Goal: Transaction & Acquisition: Purchase product/service

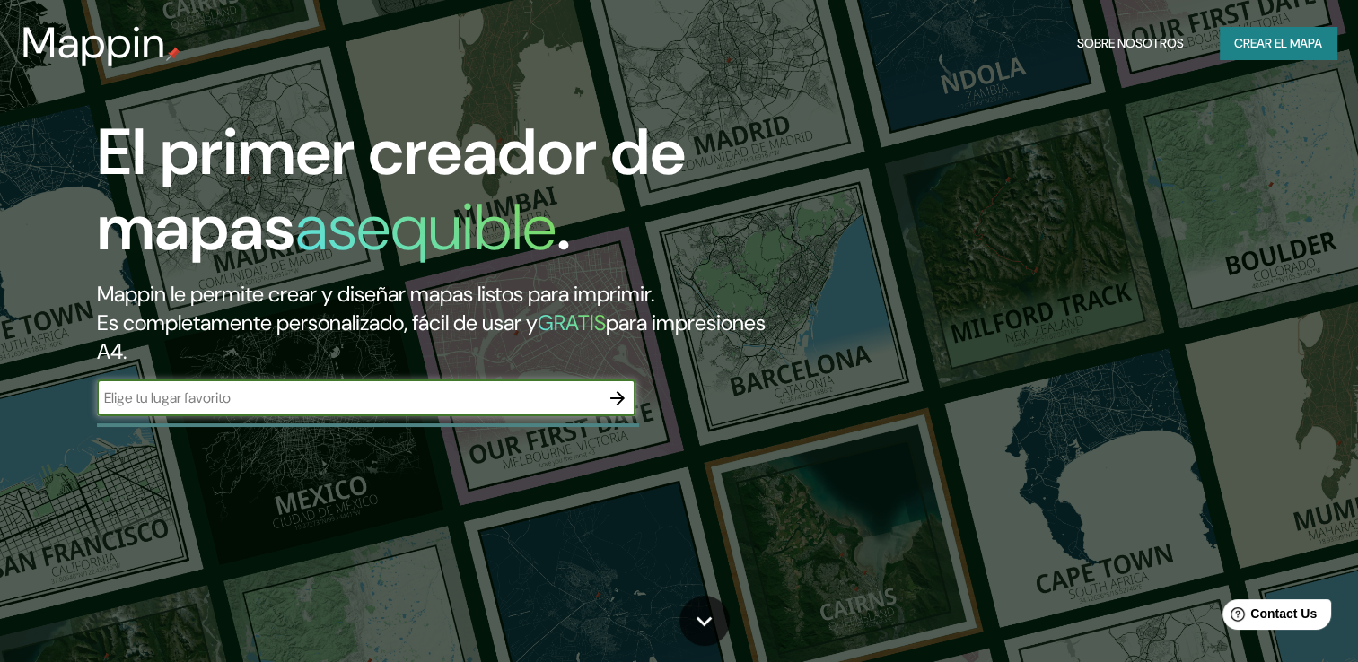
paste input "[STREET_ADDRESS][PERSON_NAME]"
type input "[STREET_ADDRESS][PERSON_NAME]"
click at [614, 396] on icon "button" at bounding box center [618, 399] width 22 height 22
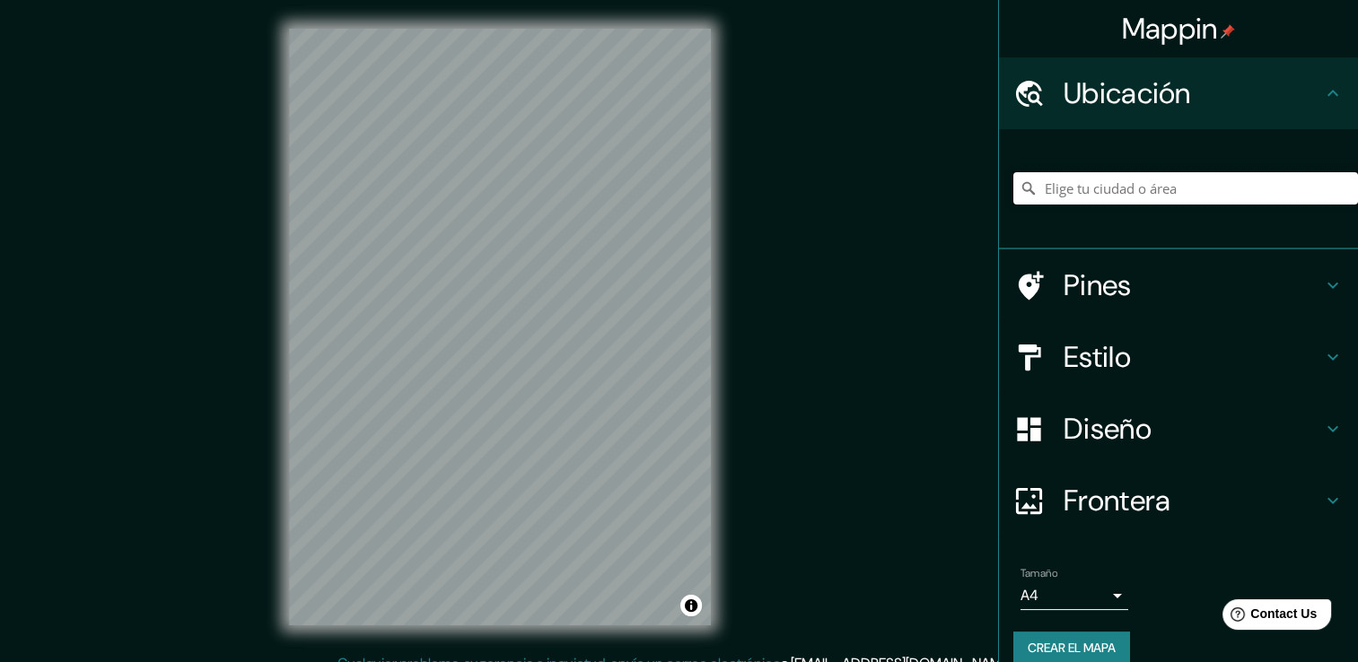
click at [1091, 184] on input "Elige tu ciudad o área" at bounding box center [1185, 188] width 345 height 32
paste input "[STREET_ADDRESS][PERSON_NAME]"
click at [1239, 181] on input "[STREET_ADDRESS][PERSON_NAME][PERSON_NAME]" at bounding box center [1185, 188] width 345 height 32
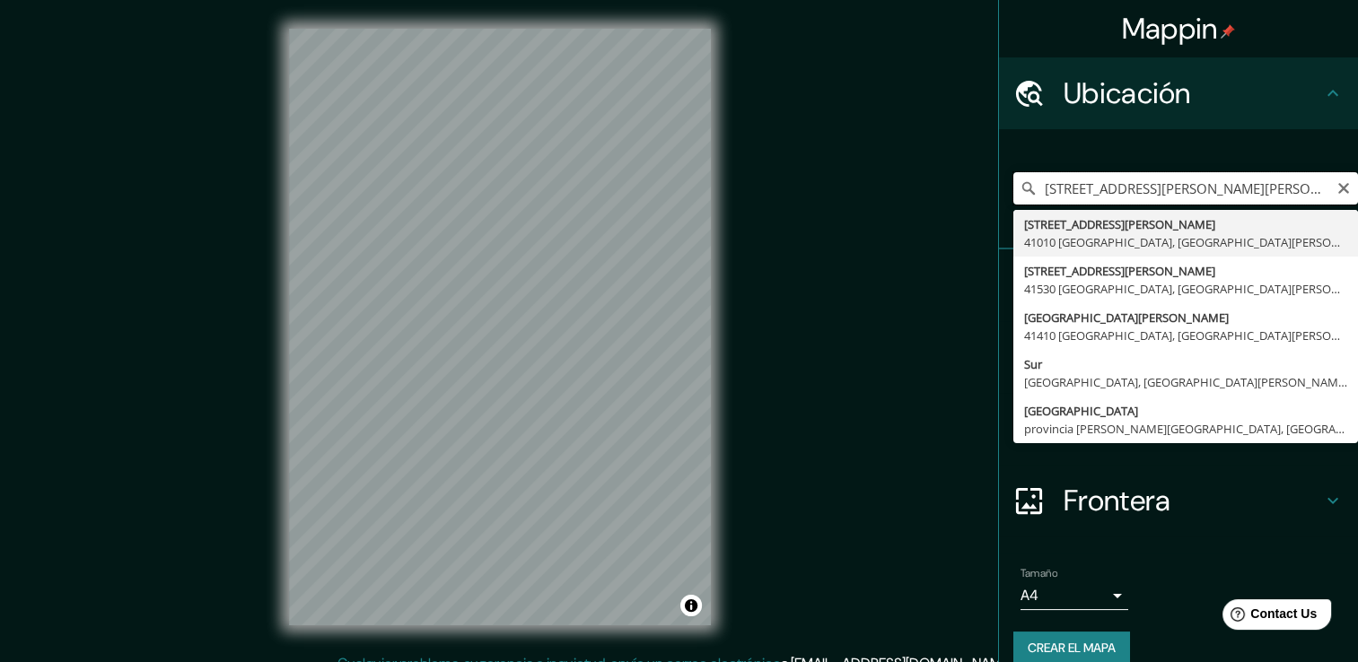
paste input "Calle [PERSON_NAME]"
type input "[STREET_ADDRESS][PERSON_NAME][PERSON_NAME]"
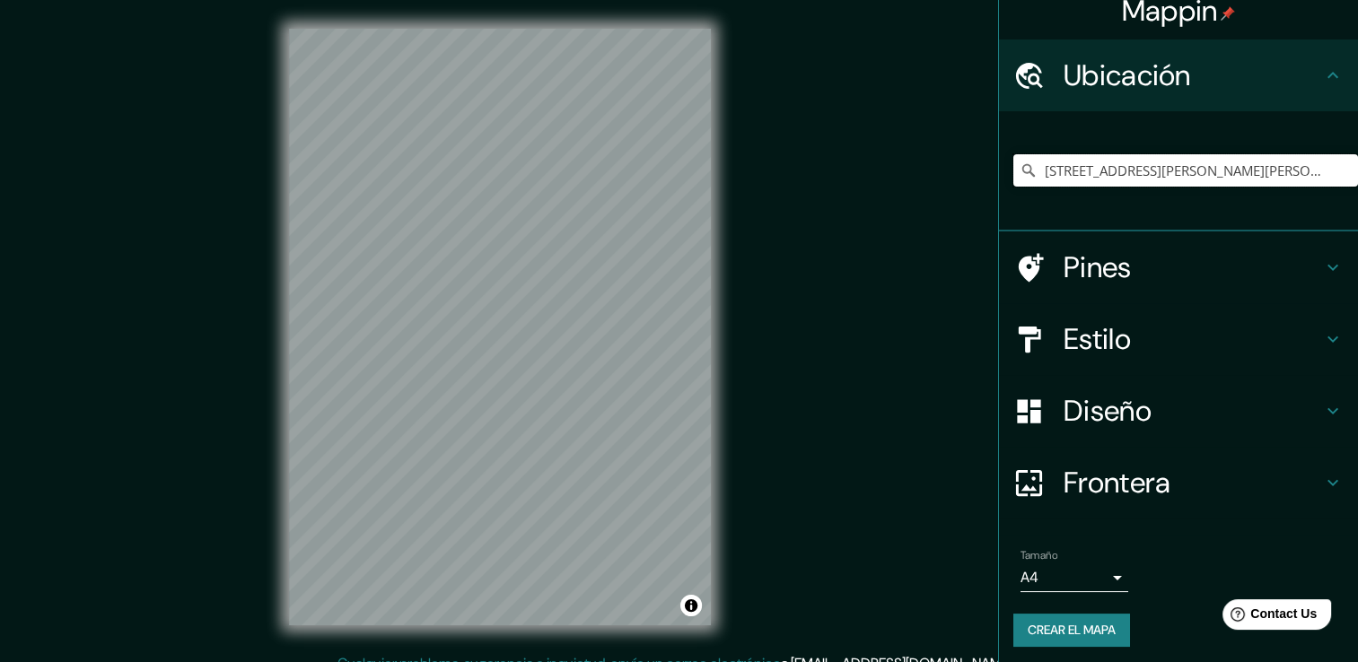
scroll to position [22, 0]
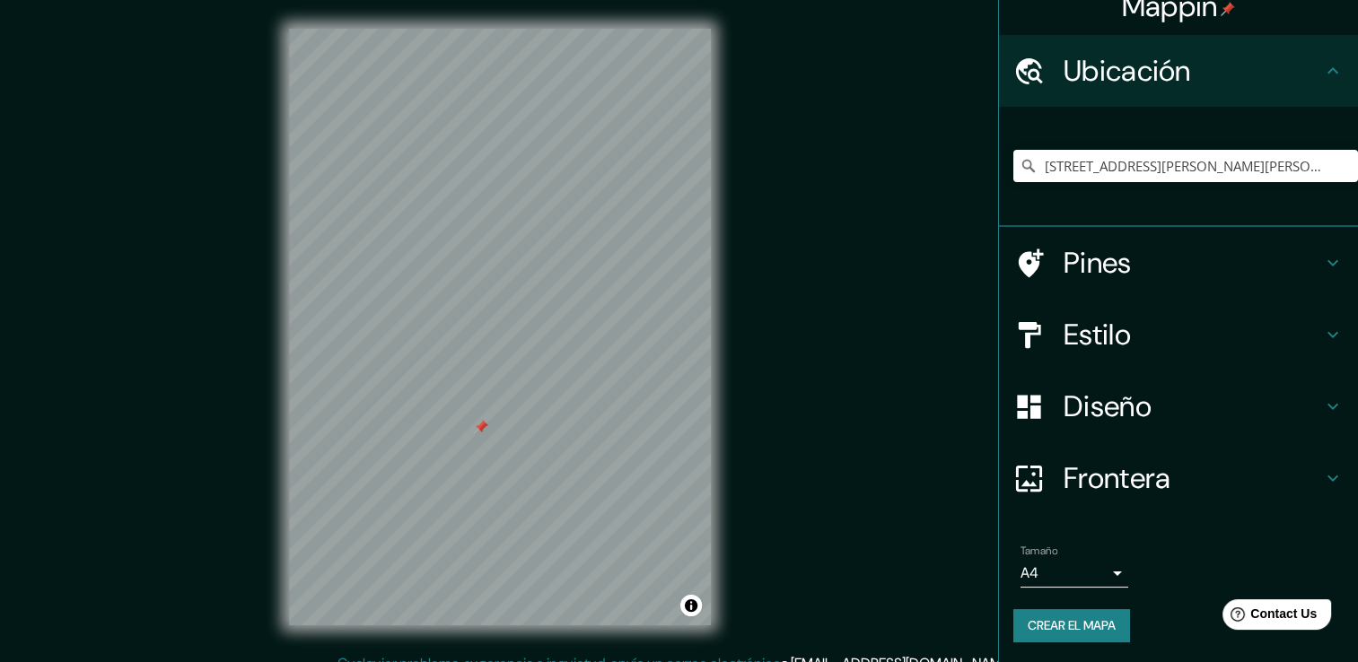
click at [1230, 81] on h4 "Ubicación" at bounding box center [1192, 71] width 258 height 36
click at [1338, 167] on icon "Claro" at bounding box center [1343, 166] width 11 height 11
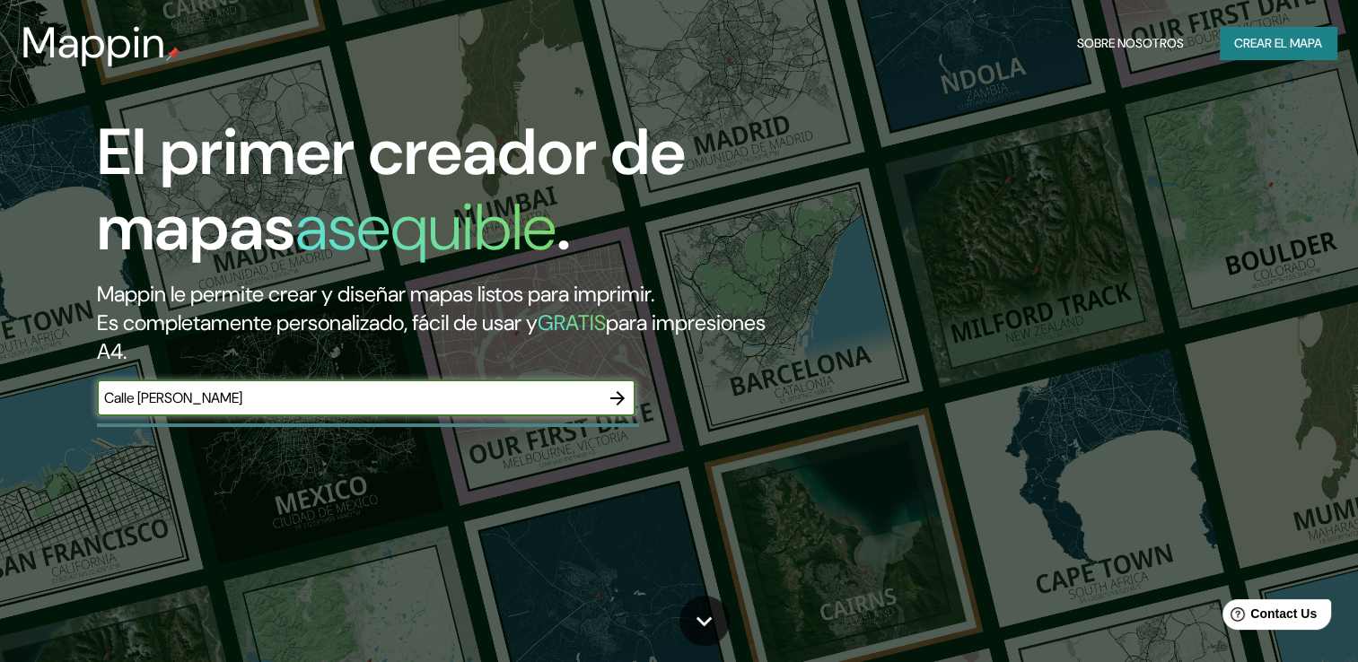
drag, startPoint x: 475, startPoint y: 408, endPoint x: -3, endPoint y: 415, distance: 477.4
click at [0, 415] on html "Mappin Sobre nosotros Crear el mapa El primer creador de mapas asequible . Mapp…" at bounding box center [679, 331] width 1358 height 662
paste input "[GEOGRAPHIC_DATA][PERSON_NAME] ,89"
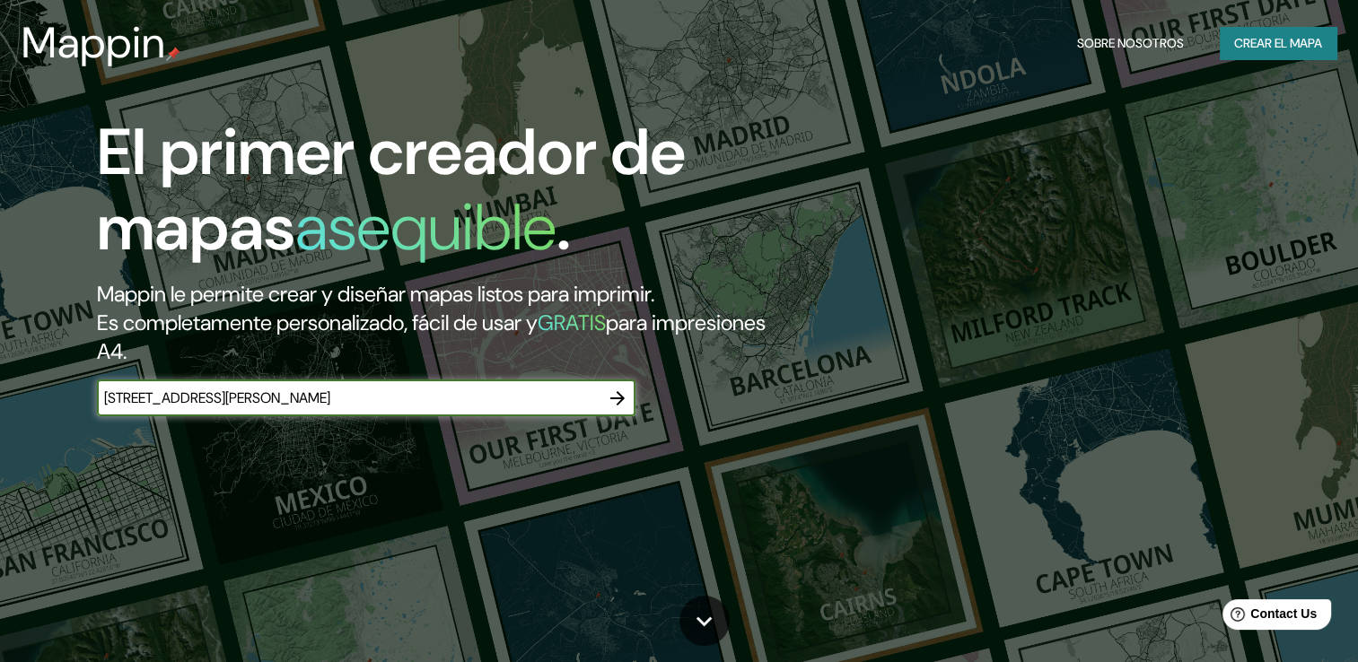
type input "[STREET_ADDRESS][PERSON_NAME]"
click at [620, 401] on icon "button" at bounding box center [617, 398] width 14 height 14
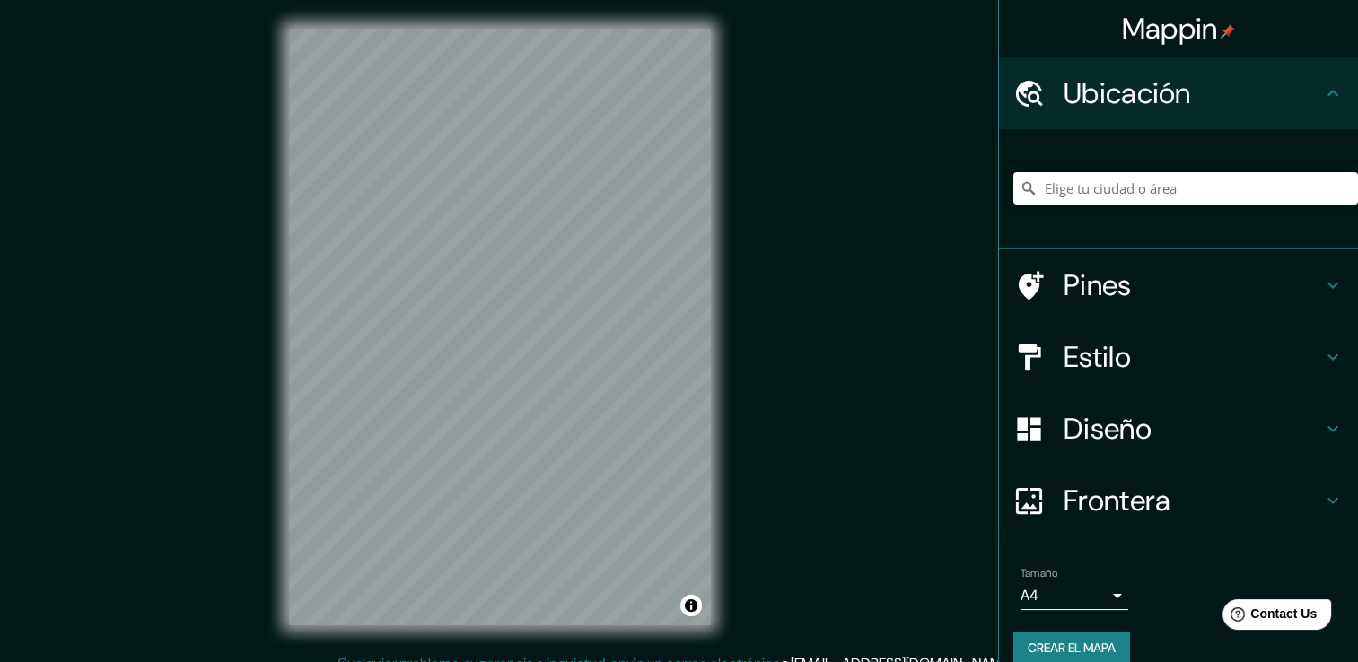
click at [1165, 198] on input "Elige tu ciudad o área" at bounding box center [1185, 188] width 345 height 32
paste input "[STREET_ADDRESS][PERSON_NAME]"
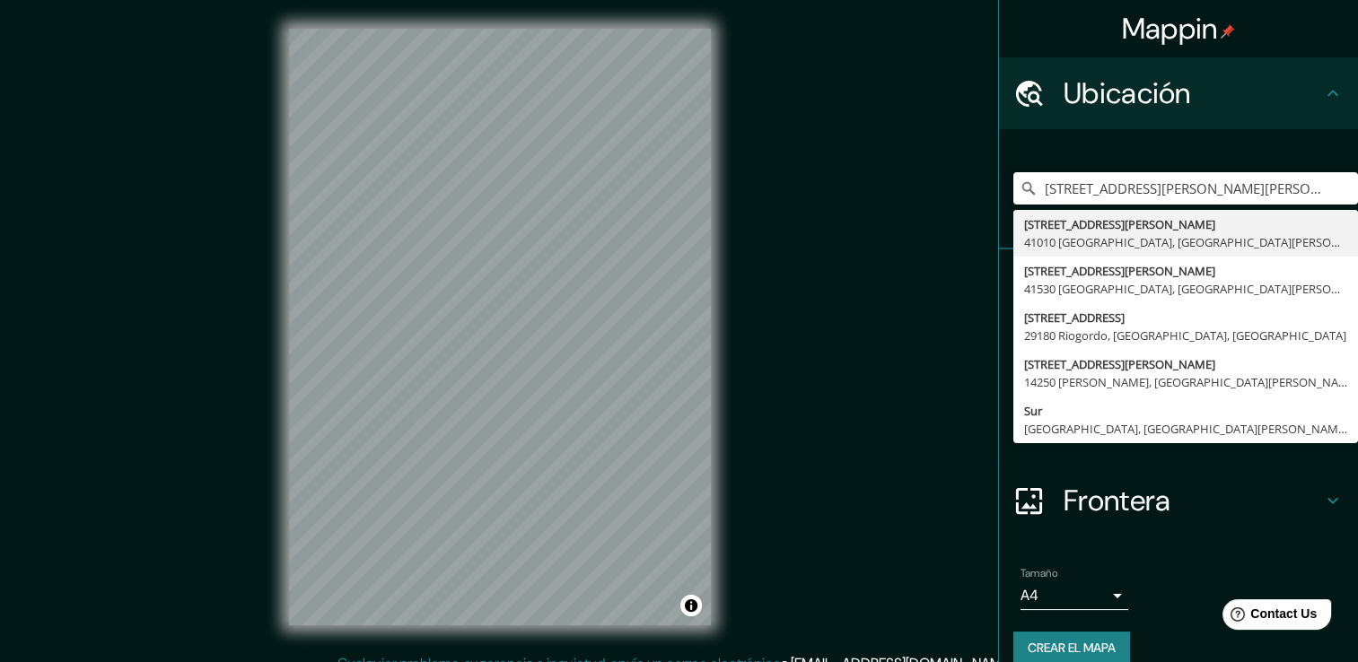
type input "[STREET_ADDRESS][PERSON_NAME][PERSON_NAME]"
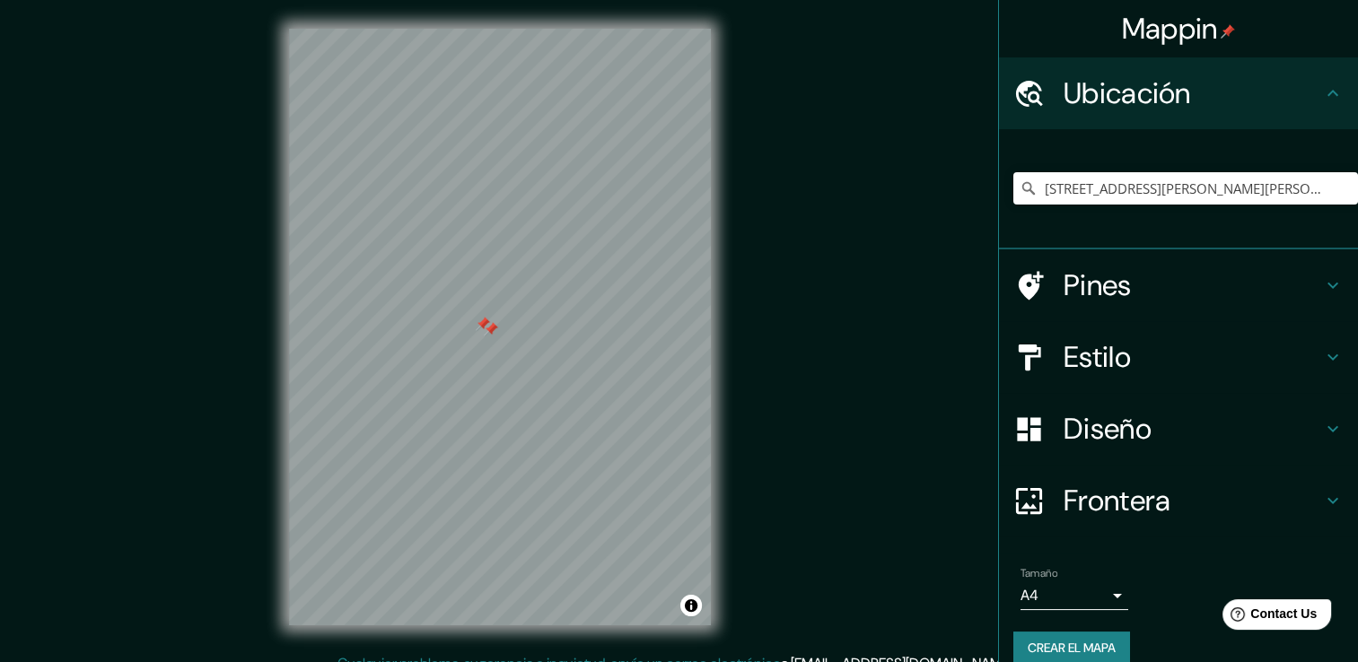
click at [486, 325] on div at bounding box center [483, 324] width 14 height 14
click at [495, 331] on div at bounding box center [491, 329] width 14 height 14
click at [488, 331] on div at bounding box center [485, 330] width 14 height 14
click at [485, 422] on div at bounding box center [488, 417] width 14 height 14
click at [518, 345] on div at bounding box center [515, 345] width 14 height 14
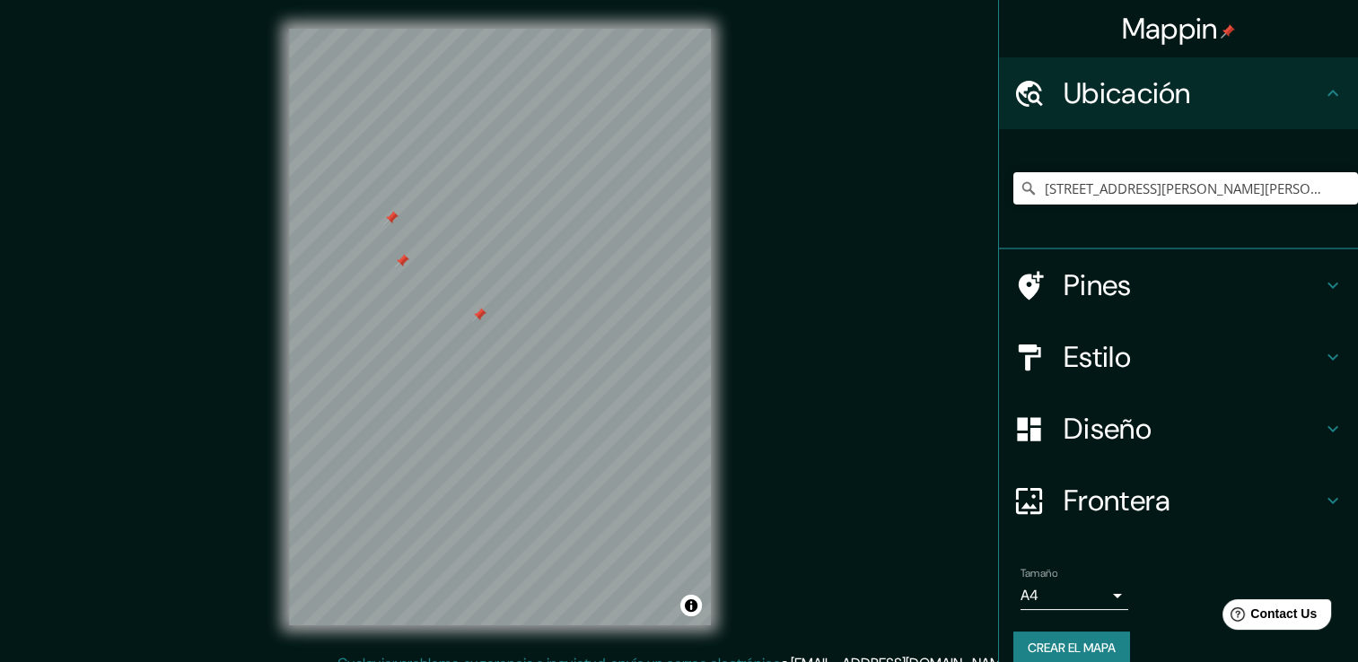
click at [481, 321] on div at bounding box center [479, 315] width 14 height 14
click at [402, 265] on div at bounding box center [402, 261] width 14 height 14
click at [392, 216] on div at bounding box center [391, 218] width 14 height 14
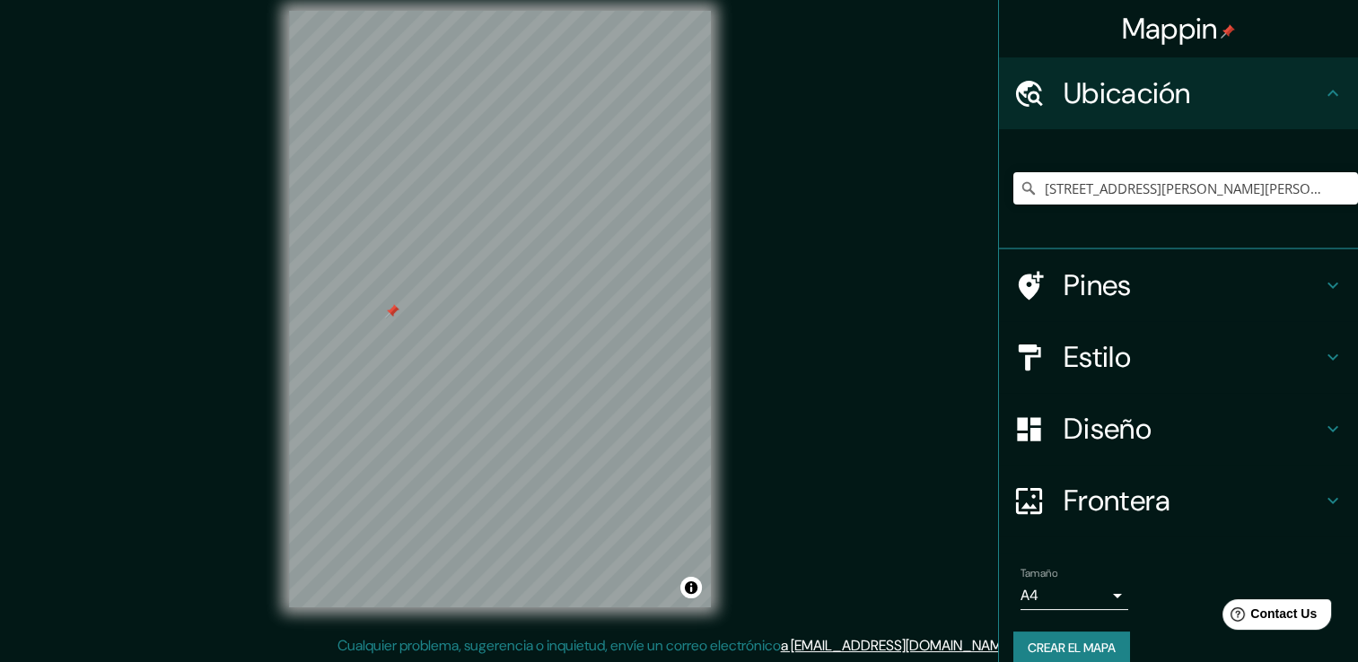
scroll to position [20, 0]
